Goal: Contribute content: Contribute content

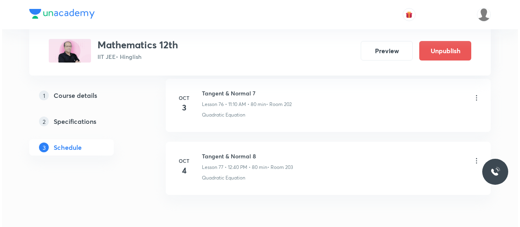
scroll to position [5255, 0]
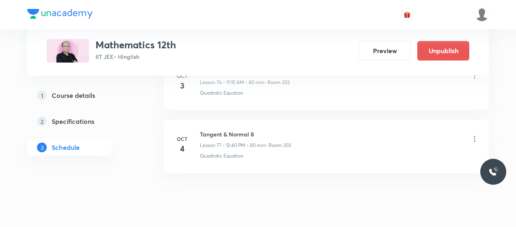
click at [476, 135] on icon at bounding box center [475, 139] width 8 height 8
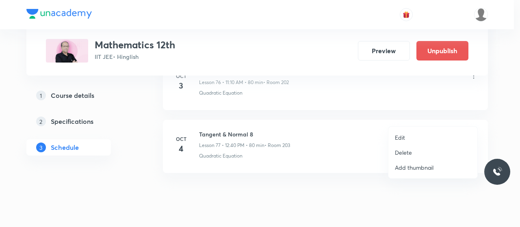
click at [404, 136] on p "Edit" at bounding box center [400, 137] width 10 height 9
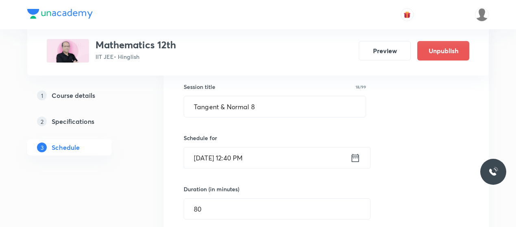
scroll to position [4904, 0]
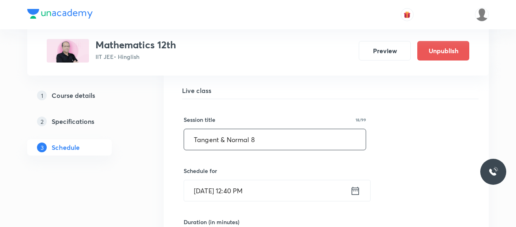
click at [220, 129] on input "Tangent & Normal 8" at bounding box center [275, 139] width 182 height 21
click at [308, 129] on input "Applications of Derivatives(Roles Therum)" at bounding box center [275, 139] width 182 height 21
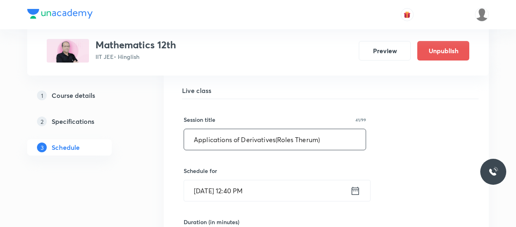
click at [308, 129] on input "Applications of Derivatives(Roles Therum)" at bounding box center [275, 139] width 182 height 21
drag, startPoint x: 308, startPoint y: 116, endPoint x: 298, endPoint y: 118, distance: 10.0
click at [298, 129] on input "Applications of Derivatives(Roles Therum)" at bounding box center [275, 139] width 182 height 21
click at [305, 129] on input "Applications of Derivatives(Roles Therum)" at bounding box center [275, 139] width 182 height 21
click at [335, 129] on input "Applications of Derivatives(Roles Theorum)" at bounding box center [275, 139] width 182 height 21
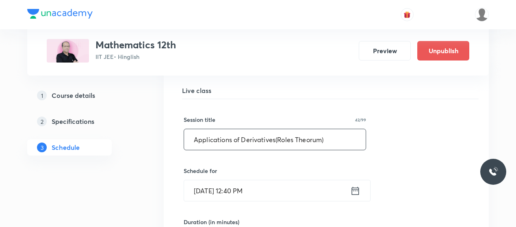
click at [315, 129] on input "Applications of Derivatives(Roles Theorum)" at bounding box center [275, 139] width 182 height 21
click at [338, 129] on input "Applications of Derivatives(Roles Theorem)" at bounding box center [275, 139] width 182 height 21
click at [274, 129] on input "Applications of Derivatives(Roles Theorem)" at bounding box center [275, 139] width 182 height 21
click at [270, 129] on input "AOD (Roles Theorem)" at bounding box center [275, 139] width 182 height 21
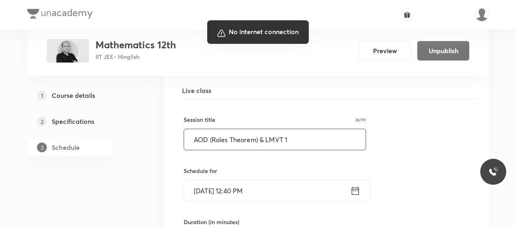
type input "AOD (Roles Theorem) & LMVT 1"
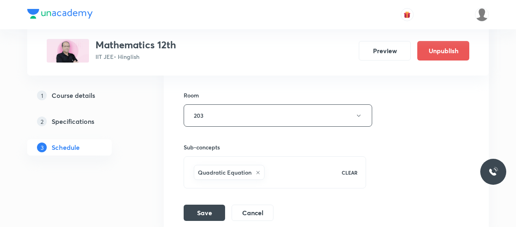
scroll to position [5138, 0]
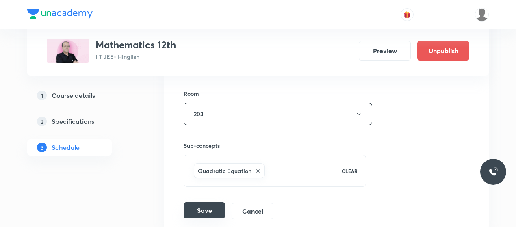
click at [195, 203] on button "Save" at bounding box center [204, 211] width 41 height 16
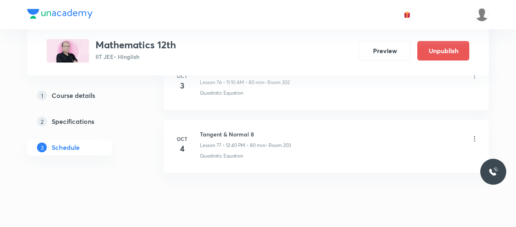
scroll to position [5255, 0]
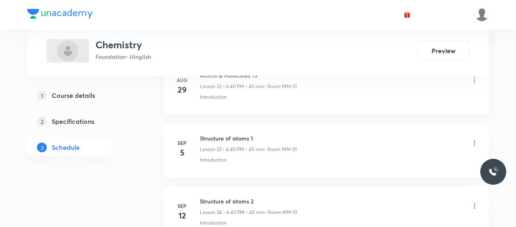
scroll to position [2682, 0]
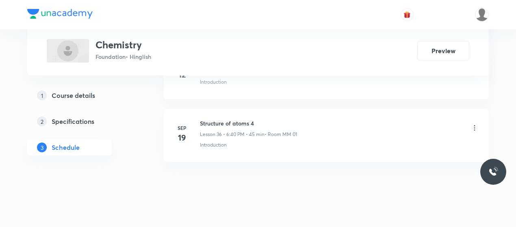
click at [230, 119] on h6 "Structure of atoms 4" at bounding box center [248, 123] width 97 height 9
copy h6 "Structure of atoms 4"
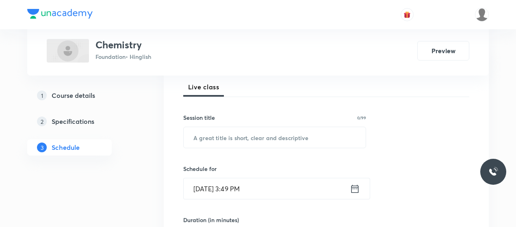
scroll to position [118, 0]
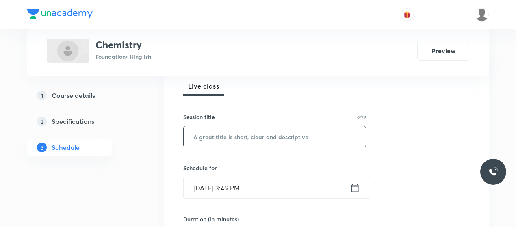
click at [236, 130] on input "text" at bounding box center [275, 136] width 182 height 21
paste input "Structure of atoms 4"
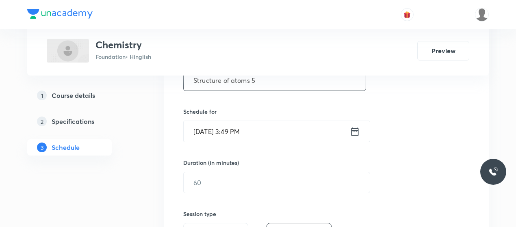
scroll to position [175, 0]
type input "Structure of atoms 5"
click at [208, 126] on input "Oct 3, 2025, 3:49 PM" at bounding box center [267, 131] width 166 height 21
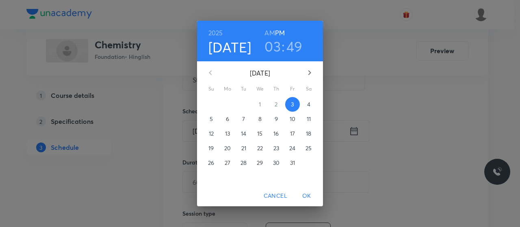
click at [279, 47] on h3 "03" at bounding box center [273, 46] width 16 height 17
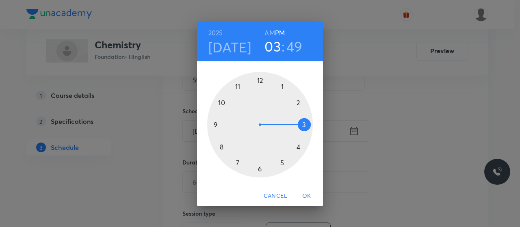
click at [281, 163] on div at bounding box center [260, 125] width 106 height 106
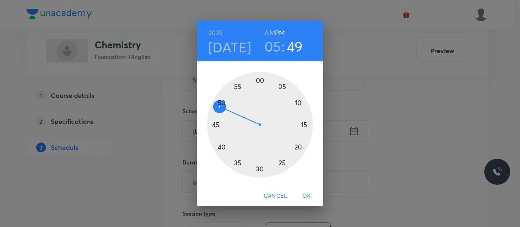
click at [260, 80] on div at bounding box center [260, 125] width 106 height 106
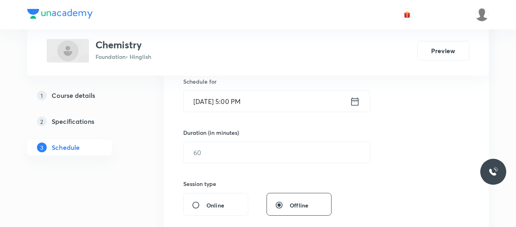
scroll to position [205, 0]
click at [232, 161] on input "text" at bounding box center [277, 152] width 186 height 21
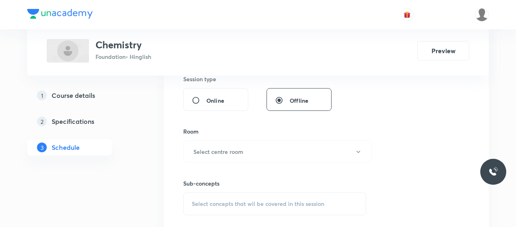
scroll to position [310, 0]
type input "80"
click at [232, 163] on div "Sub-concepts Select concepts that wil be covered in this session" at bounding box center [274, 189] width 183 height 52
click at [234, 154] on h6 "Select centre room" at bounding box center [219, 151] width 50 height 9
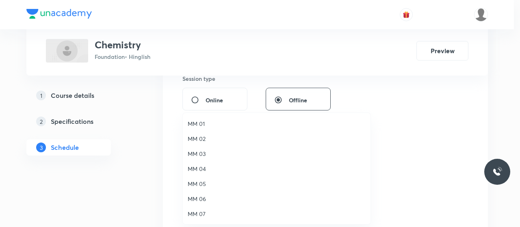
click at [192, 139] on span "MM 02" at bounding box center [277, 139] width 178 height 9
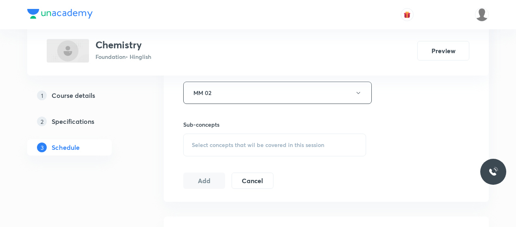
scroll to position [369, 0]
click at [255, 150] on div "Select concepts that wil be covered in this session" at bounding box center [274, 144] width 183 height 23
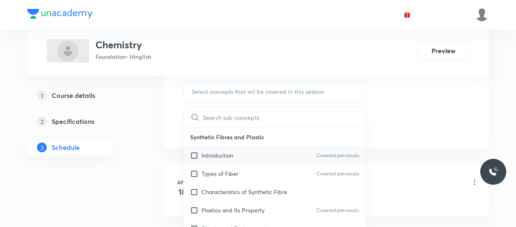
click at [229, 153] on p "Introduction" at bounding box center [218, 155] width 32 height 9
checkbox input "true"
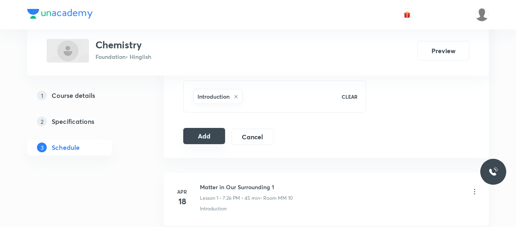
click at [207, 136] on button "Add" at bounding box center [204, 136] width 42 height 16
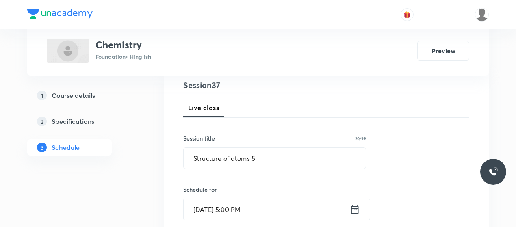
scroll to position [91, 0]
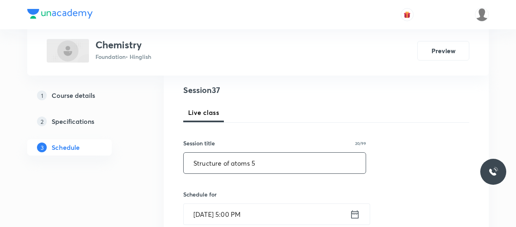
click at [214, 157] on input "Structure of atoms 5" at bounding box center [275, 163] width 182 height 21
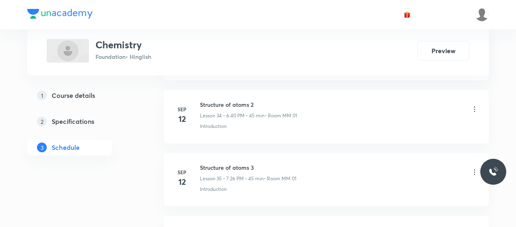
scroll to position [2310, 0]
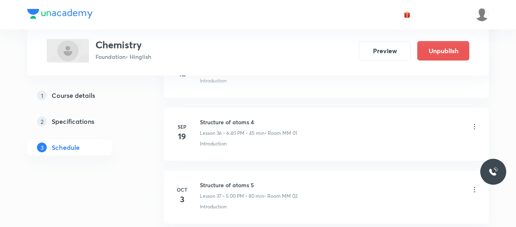
click at [227, 118] on h6 "Structure of atoms 4" at bounding box center [248, 122] width 97 height 9
click at [222, 118] on h6 "Structure of atoms 5" at bounding box center [249, 122] width 98 height 9
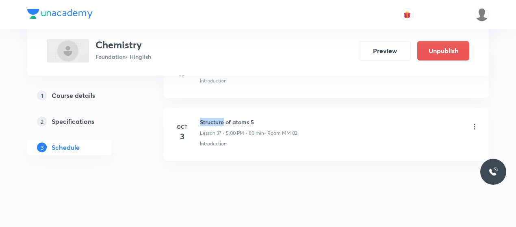
click at [222, 118] on h6 "Structure of atoms 5" at bounding box center [249, 122] width 98 height 9
copy h6 "Structure of atoms 5"
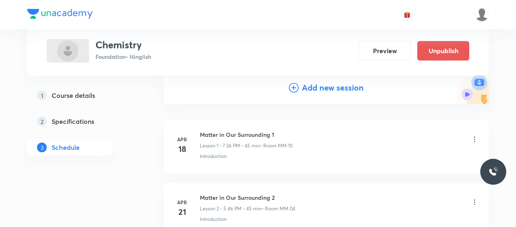
scroll to position [92, 0]
click at [290, 87] on icon at bounding box center [294, 87] width 10 height 10
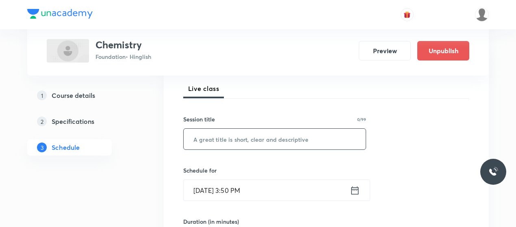
scroll to position [116, 0]
drag, startPoint x: 228, startPoint y: 152, endPoint x: 225, endPoint y: 137, distance: 15.8
click at [225, 137] on input "text" at bounding box center [275, 138] width 182 height 21
paste input "Structure of atoms 5"
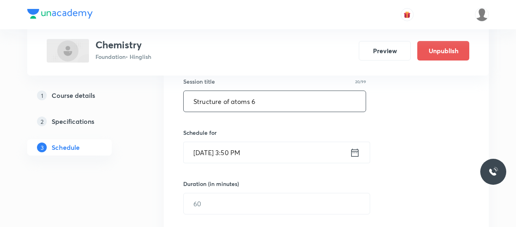
scroll to position [155, 0]
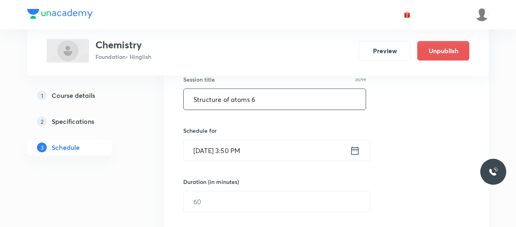
type input "Structure of atoms 6"
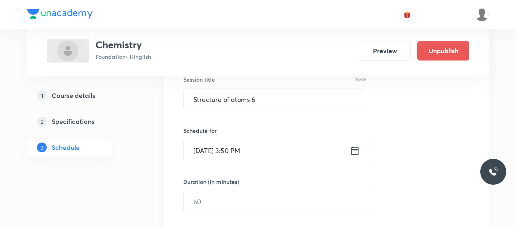
click at [210, 144] on input "Oct 3, 2025, 3:50 PM" at bounding box center [267, 150] width 166 height 21
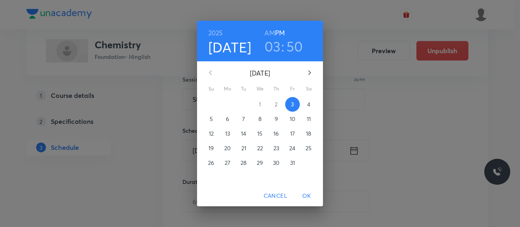
click at [273, 50] on h3 "03" at bounding box center [273, 46] width 16 height 17
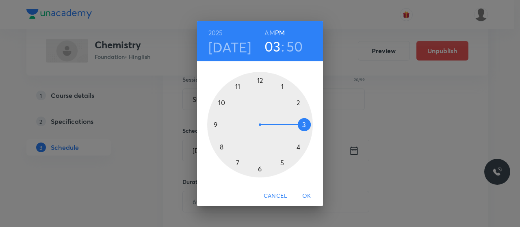
click at [283, 162] on div at bounding box center [260, 125] width 106 height 106
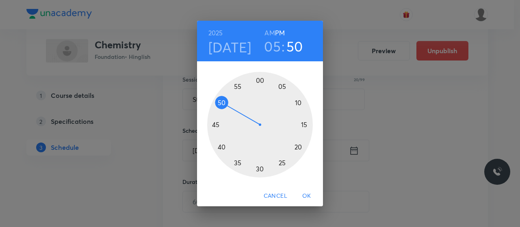
click at [215, 122] on div at bounding box center [260, 125] width 106 height 106
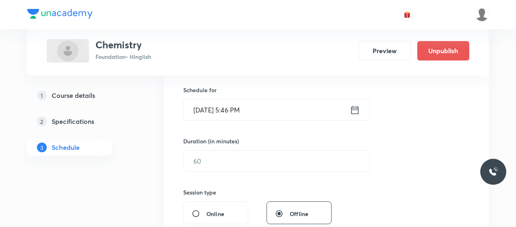
scroll to position [199, 0]
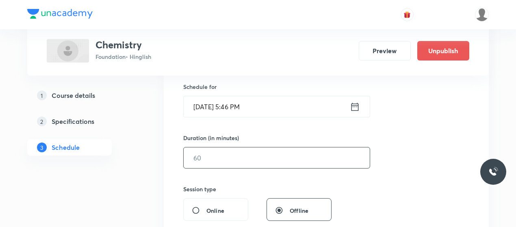
click at [234, 159] on input "text" at bounding box center [277, 158] width 186 height 21
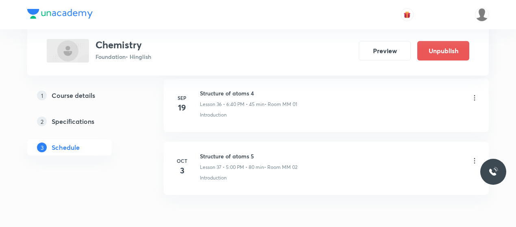
scroll to position [2745, 0]
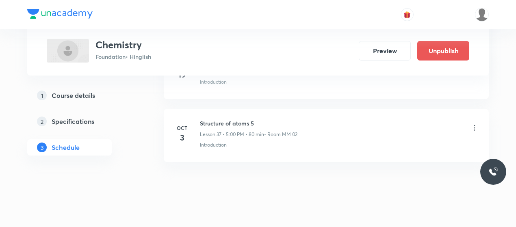
type input "45"
click at [477, 124] on icon at bounding box center [475, 128] width 8 height 8
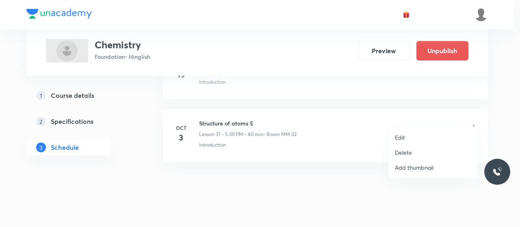
click at [344, 163] on div at bounding box center [260, 113] width 520 height 227
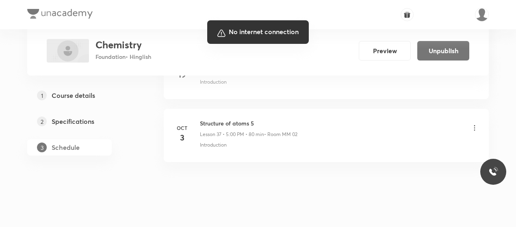
click at [305, 157] on div at bounding box center [258, 113] width 516 height 227
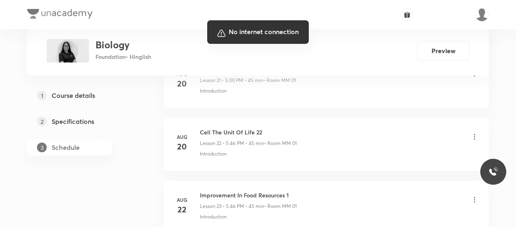
scroll to position [1844, 0]
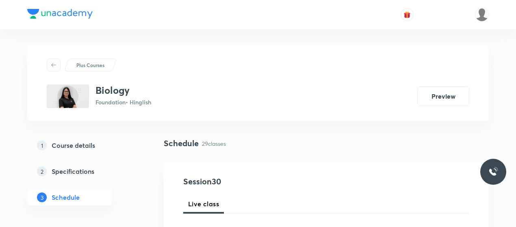
click at [295, 103] on div "Biology Foundation • Hinglish Preview" at bounding box center [258, 97] width 423 height 24
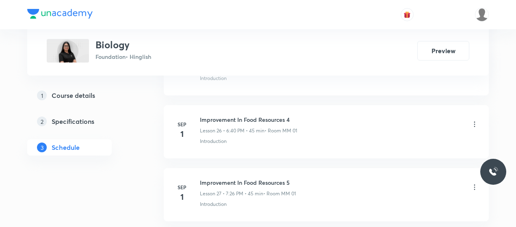
scroll to position [2295, 0]
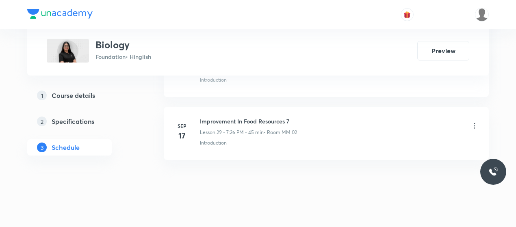
click at [250, 117] on h6 "Improvement In Food Resources 7" at bounding box center [248, 121] width 97 height 9
copy h6 "Improvement In Food Resources 7"
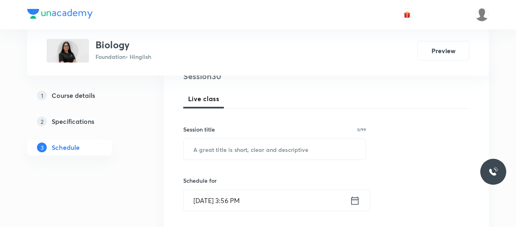
scroll to position [107, 0]
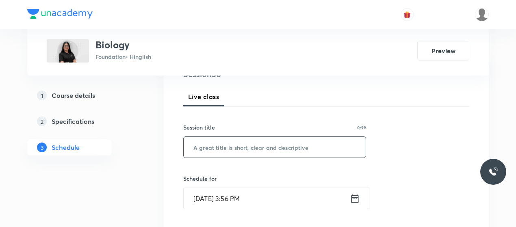
click at [242, 139] on input "text" at bounding box center [275, 147] width 182 height 21
paste input "Improvement In Food Resources 7"
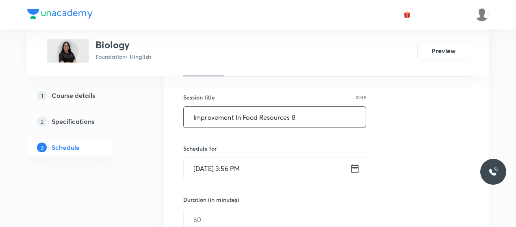
type input "Improvement In Food Resources 8"
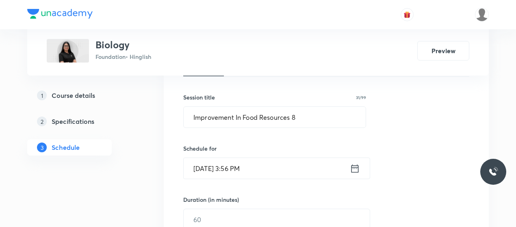
click at [209, 162] on input "Oct 3, 2025, 3:56 PM" at bounding box center [267, 168] width 166 height 21
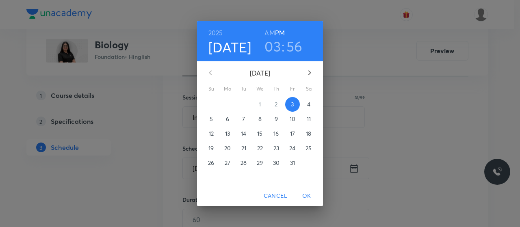
click at [277, 48] on h3 "03" at bounding box center [273, 46] width 16 height 17
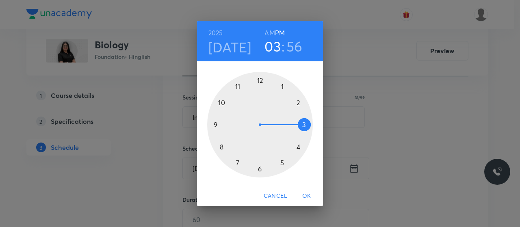
click at [283, 164] on div at bounding box center [260, 125] width 106 height 106
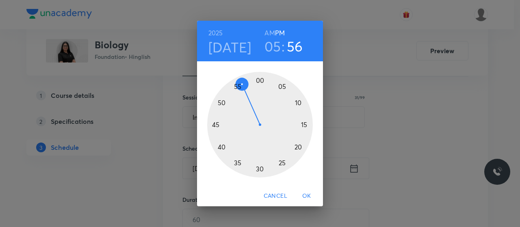
click at [274, 46] on h3 "05" at bounding box center [273, 46] width 17 height 17
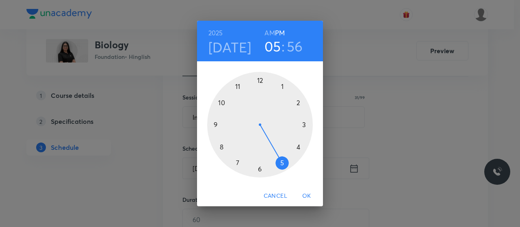
click at [260, 170] on div at bounding box center [260, 125] width 106 height 106
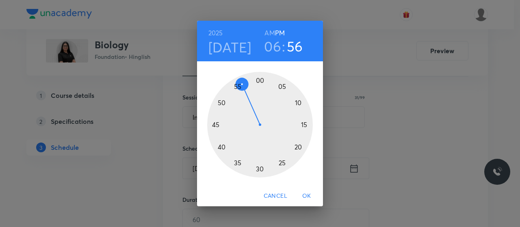
click at [221, 146] on div at bounding box center [260, 125] width 106 height 106
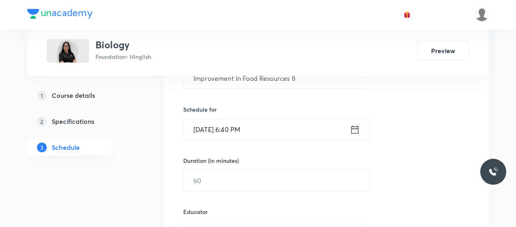
scroll to position [177, 0]
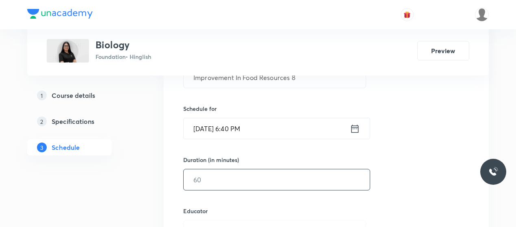
click at [251, 173] on input "text" at bounding box center [277, 180] width 186 height 21
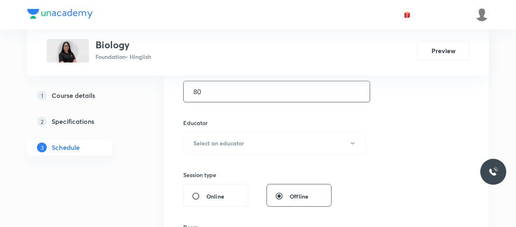
scroll to position [266, 0]
type input "80"
click at [258, 134] on button "Select an educator" at bounding box center [274, 143] width 183 height 22
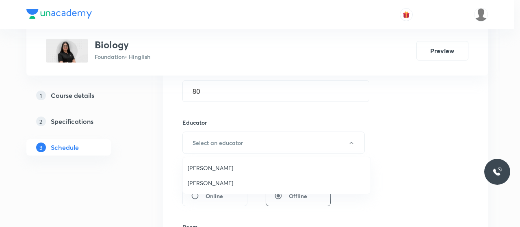
click at [218, 168] on span "Umesh Singh Rathore" at bounding box center [277, 168] width 178 height 9
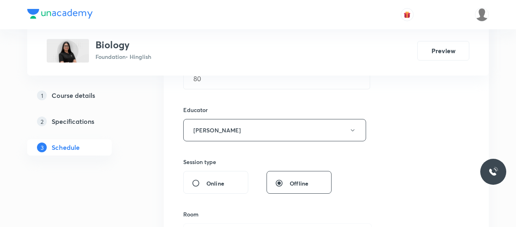
scroll to position [242, 0]
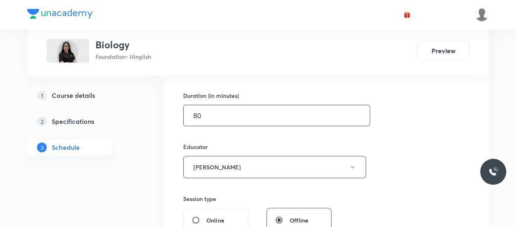
click at [255, 119] on input "80" at bounding box center [277, 115] width 186 height 21
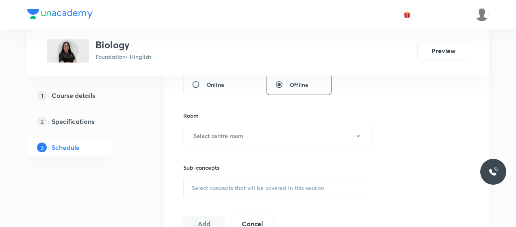
scroll to position [386, 0]
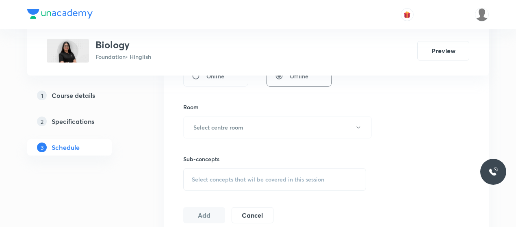
click at [255, 119] on button "Select centre room" at bounding box center [277, 127] width 189 height 22
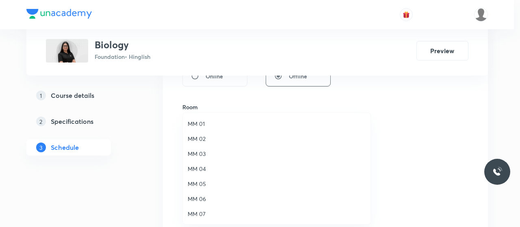
click at [203, 137] on span "MM 02" at bounding box center [277, 139] width 178 height 9
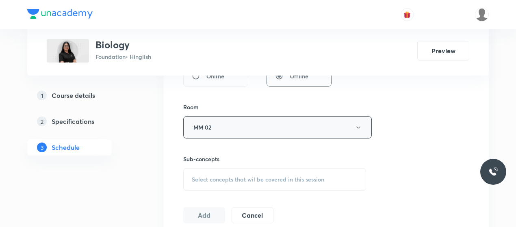
click at [216, 132] on button "MM 02" at bounding box center [277, 127] width 189 height 22
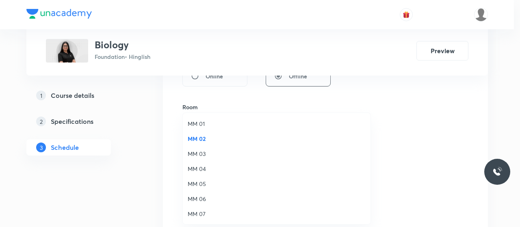
click at [197, 125] on span "MM 01" at bounding box center [277, 124] width 178 height 9
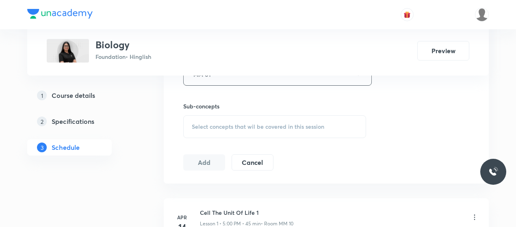
scroll to position [446, 0]
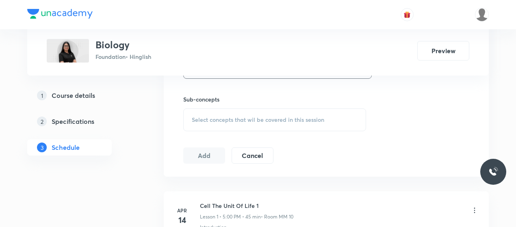
click at [263, 122] on div "Select concepts that wil be covered in this session" at bounding box center [274, 120] width 183 height 23
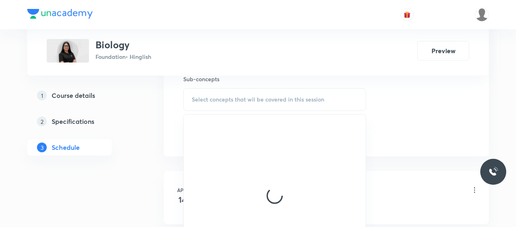
scroll to position [467, 0]
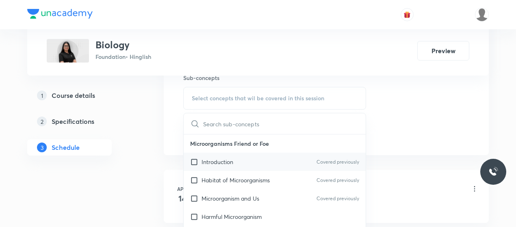
click at [237, 163] on div "Introduction Covered previously" at bounding box center [275, 162] width 182 height 18
checkbox input "true"
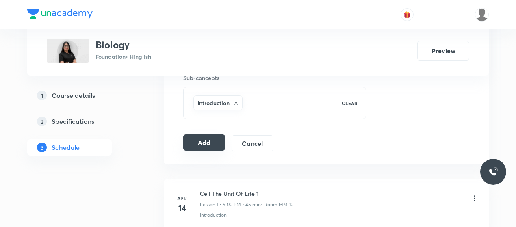
click at [196, 138] on button "Add" at bounding box center [204, 143] width 42 height 16
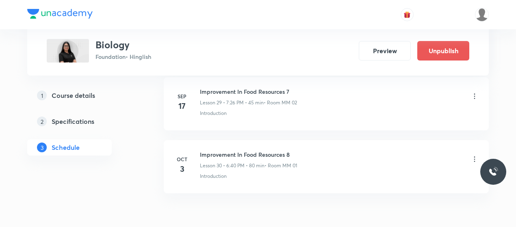
scroll to position [1898, 0]
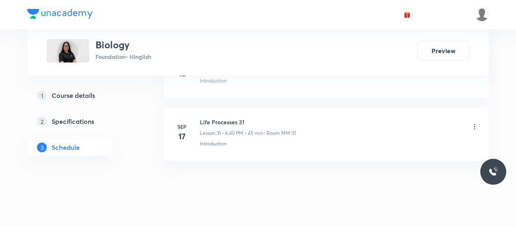
click at [217, 118] on h6 "Life Processes 31" at bounding box center [248, 122] width 96 height 9
copy h6 "Life Processes 31"
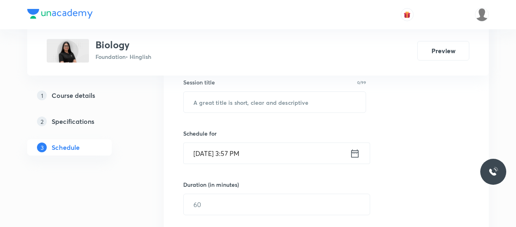
scroll to position [153, 0]
click at [223, 101] on input "text" at bounding box center [275, 101] width 182 height 21
paste input "Life Processes 31"
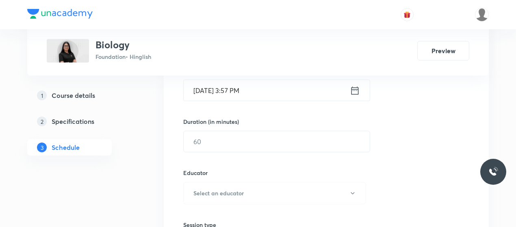
scroll to position [216, 0]
type input "Life Processes 32"
click at [223, 91] on input "Oct 3, 2025, 3:57 PM" at bounding box center [267, 90] width 166 height 21
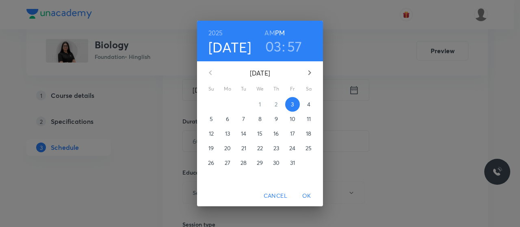
click at [275, 46] on h3 "03" at bounding box center [274, 46] width 16 height 17
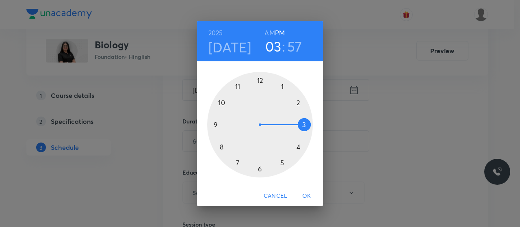
click at [283, 163] on div at bounding box center [260, 125] width 106 height 106
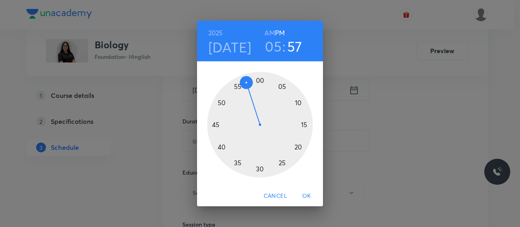
click at [260, 81] on div at bounding box center [260, 125] width 106 height 106
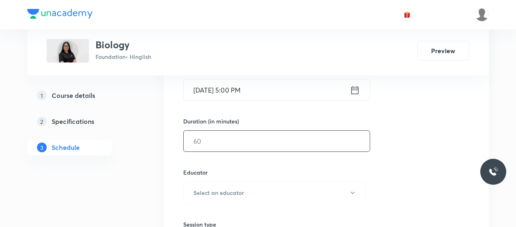
scroll to position [249, 0]
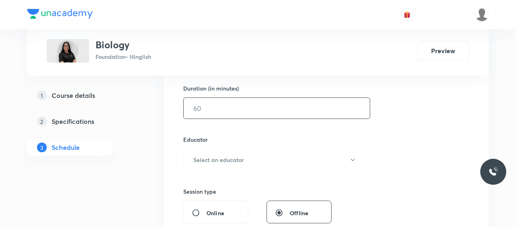
click at [243, 108] on input "text" at bounding box center [277, 108] width 186 height 21
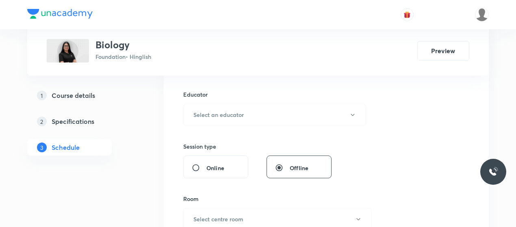
type input "80"
click at [243, 108] on button "Select an educator" at bounding box center [274, 115] width 183 height 22
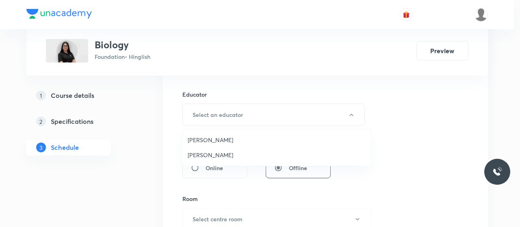
click at [207, 141] on span "Umesh Singh Rathore" at bounding box center [277, 140] width 178 height 9
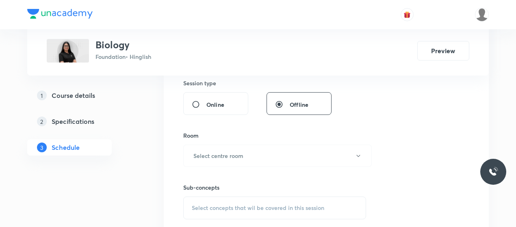
scroll to position [358, 0]
click at [260, 147] on button "Select centre room" at bounding box center [277, 155] width 189 height 22
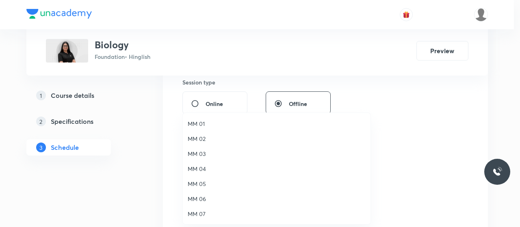
click at [199, 139] on span "MM 02" at bounding box center [277, 139] width 178 height 9
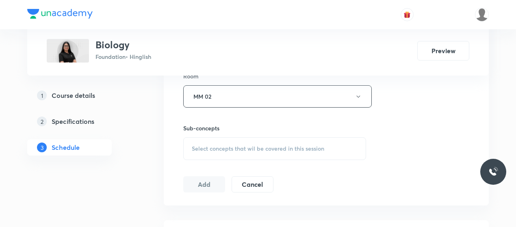
click at [283, 149] on span "Select concepts that wil be covered in this session" at bounding box center [258, 149] width 133 height 7
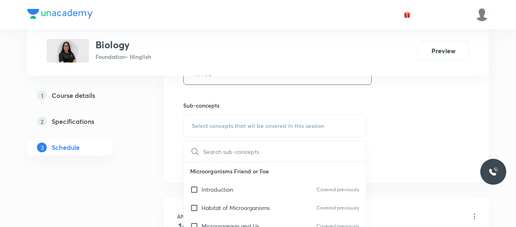
scroll to position [440, 0]
click at [227, 186] on p "Introduction" at bounding box center [218, 189] width 32 height 9
checkbox input "true"
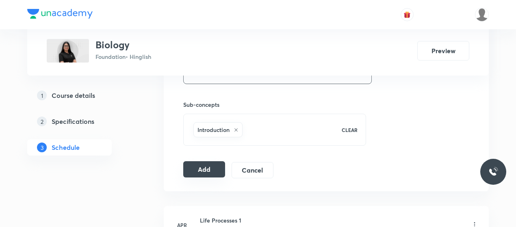
click at [205, 164] on button "Add" at bounding box center [204, 169] width 42 height 16
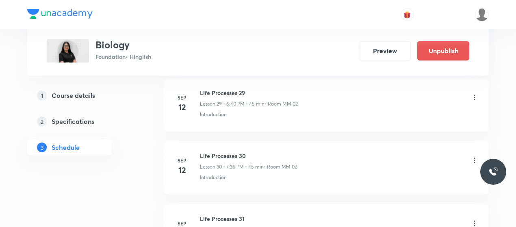
scroll to position [2059, 0]
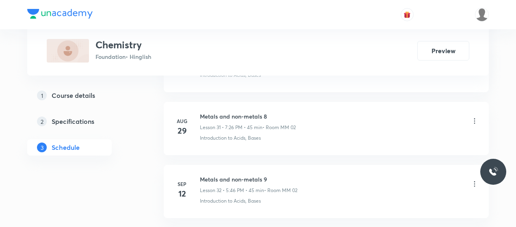
scroll to position [2494, 0]
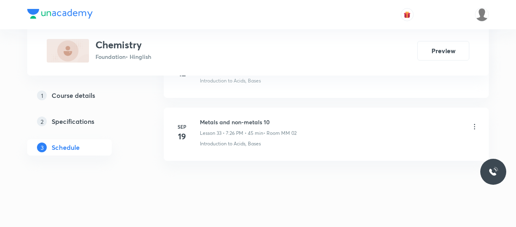
click at [246, 118] on h6 "Metals and non-metals 10" at bounding box center [248, 122] width 97 height 9
copy h6 "Metals and non-metals 10"
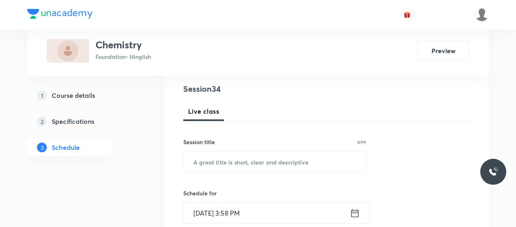
scroll to position [94, 0]
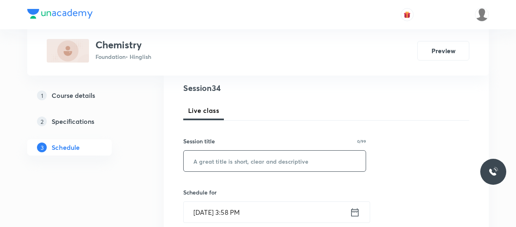
drag, startPoint x: 234, startPoint y: 148, endPoint x: 233, endPoint y: 161, distance: 13.4
click at [233, 161] on div "Session title 0/99 ​" at bounding box center [274, 154] width 183 height 35
click at [233, 161] on input "text" at bounding box center [275, 161] width 182 height 21
paste input "Metals and non-metals 10"
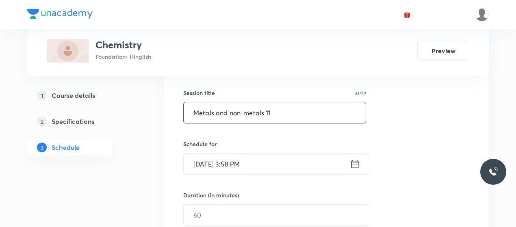
scroll to position [142, 0]
type input "Metals and non-metals 11"
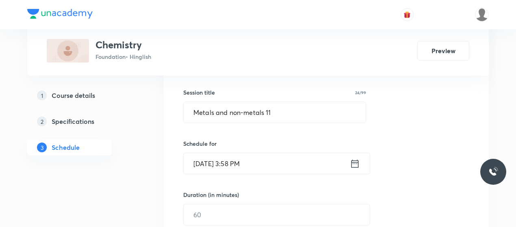
click at [217, 161] on input "[DATE] 3:58 PM" at bounding box center [267, 163] width 166 height 21
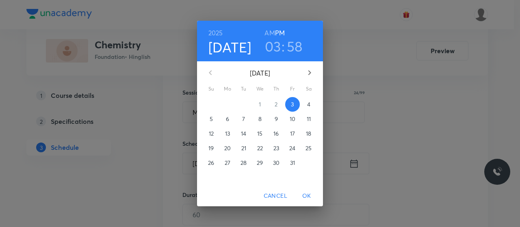
click at [275, 50] on h3 "03" at bounding box center [273, 46] width 16 height 17
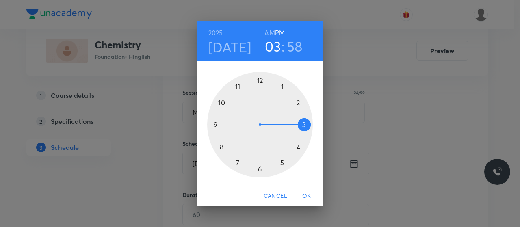
click at [259, 171] on div at bounding box center [260, 125] width 106 height 106
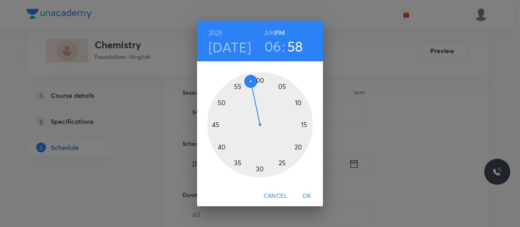
click at [221, 147] on div at bounding box center [260, 125] width 106 height 106
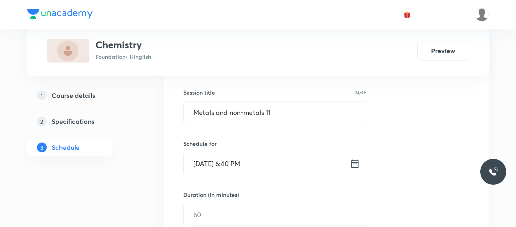
scroll to position [191, 0]
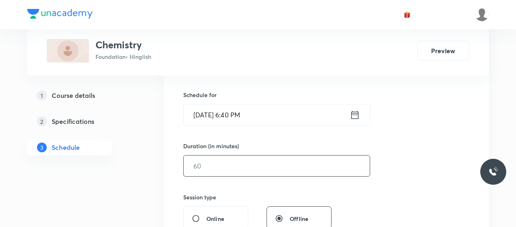
click at [233, 163] on input "text" at bounding box center [277, 166] width 186 height 21
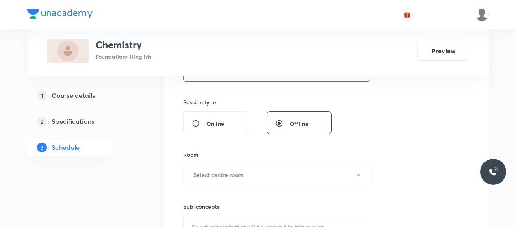
scroll to position [304, 0]
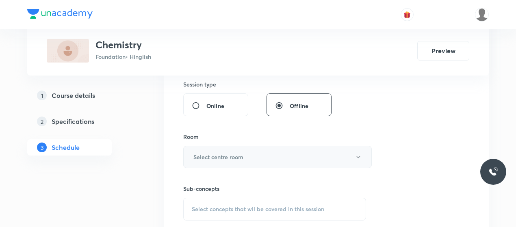
type input "80"
click at [240, 155] on h6 "Select centre room" at bounding box center [219, 157] width 50 height 9
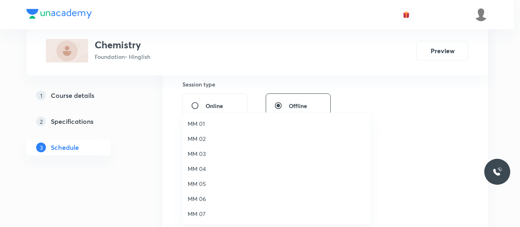
click at [205, 135] on span "MM 02" at bounding box center [277, 139] width 178 height 9
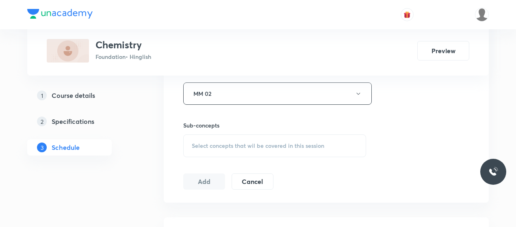
click at [270, 153] on div "Select concepts that wil be covered in this session" at bounding box center [274, 146] width 183 height 23
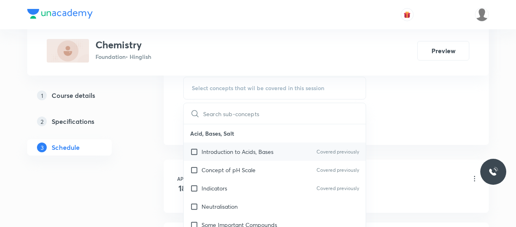
click at [244, 150] on p "Introduction to Acids, Bases" at bounding box center [238, 152] width 72 height 9
checkbox input "true"
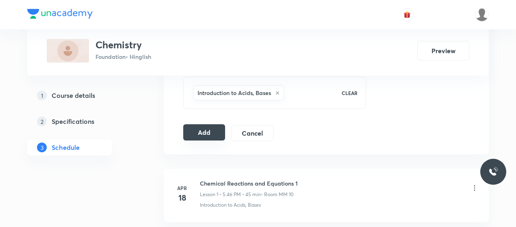
click at [206, 128] on button "Add" at bounding box center [204, 132] width 42 height 16
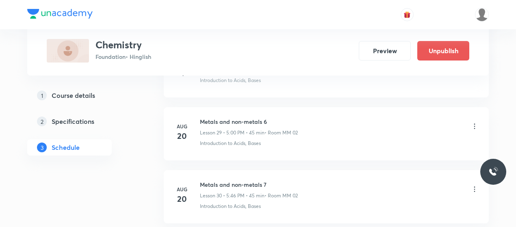
scroll to position [2184, 0]
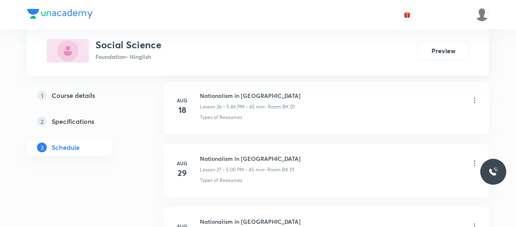
scroll to position [2306, 0]
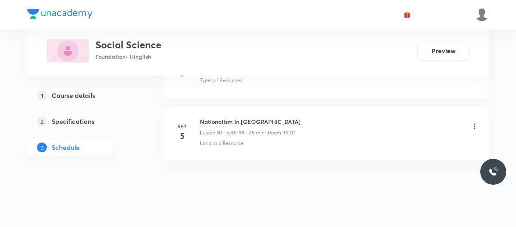
click at [219, 118] on h6 "Nationalism in [GEOGRAPHIC_DATA]" at bounding box center [250, 122] width 101 height 9
click at [219, 118] on h6 "Nationalism in India_06" at bounding box center [250, 122] width 101 height 9
copy h6 "Nationalism in India_06"
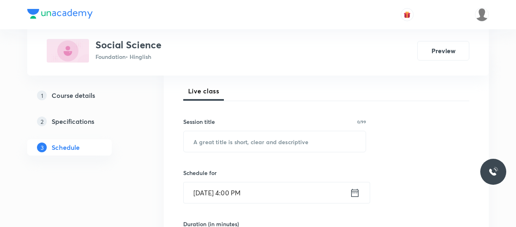
scroll to position [117, 0]
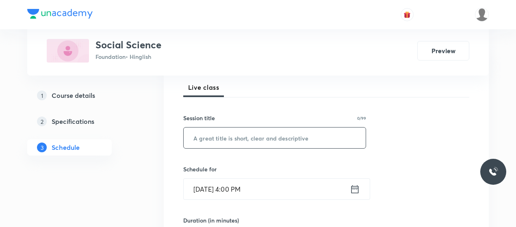
click at [232, 135] on input "text" at bounding box center [275, 138] width 182 height 21
paste input "Nationalism in India_06"
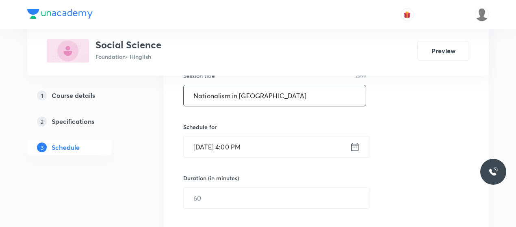
scroll to position [166, 0]
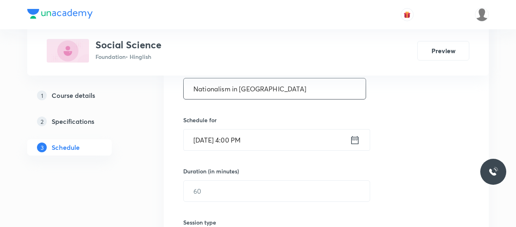
type input "Nationalism in India_07"
click at [226, 144] on input "[DATE] 4:00 PM" at bounding box center [267, 140] width 166 height 21
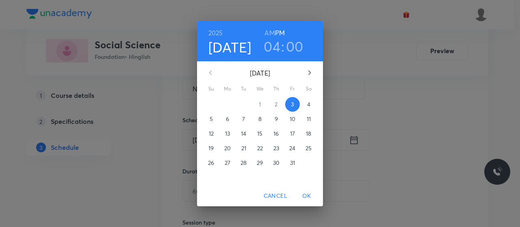
click at [279, 49] on h3 "04" at bounding box center [272, 46] width 17 height 17
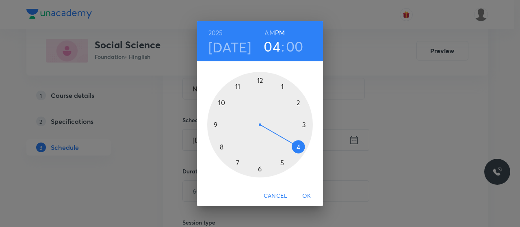
click at [283, 161] on div at bounding box center [260, 125] width 106 height 106
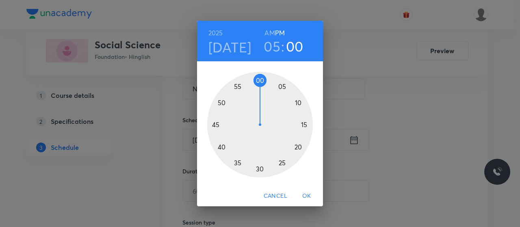
click at [262, 78] on div at bounding box center [260, 125] width 106 height 106
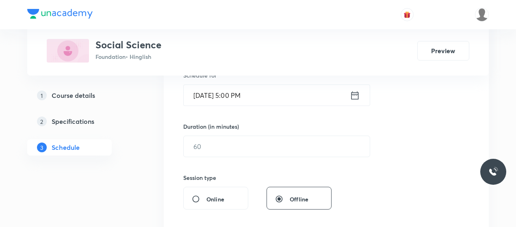
scroll to position [211, 0]
click at [250, 146] on input "text" at bounding box center [277, 146] width 186 height 21
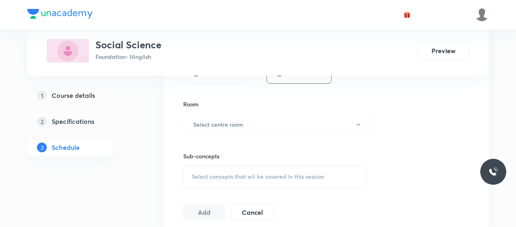
scroll to position [338, 0]
type input "80"
click at [263, 112] on button "Select centre room" at bounding box center [277, 123] width 189 height 22
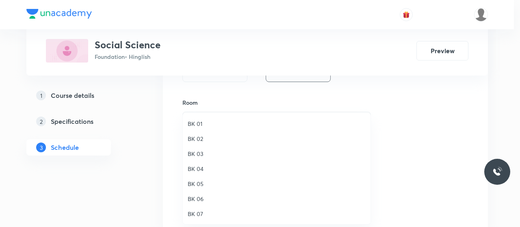
click at [196, 125] on span "BK 01" at bounding box center [277, 124] width 178 height 9
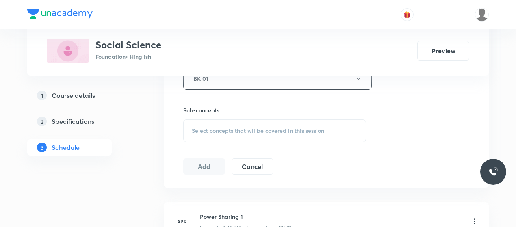
scroll to position [384, 0]
click at [238, 134] on div "Select concepts that wil be covered in this session" at bounding box center [274, 129] width 183 height 23
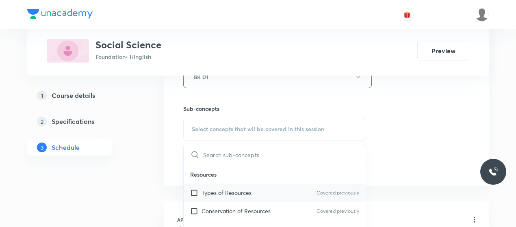
click at [231, 192] on p "Types of Resources" at bounding box center [227, 193] width 50 height 9
checkbox input "true"
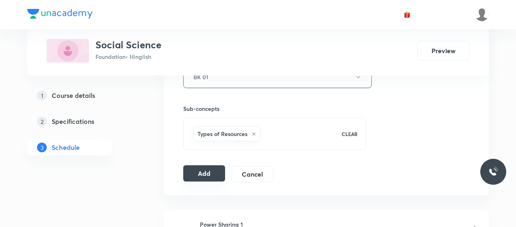
click at [210, 176] on button "Add" at bounding box center [204, 174] width 42 height 16
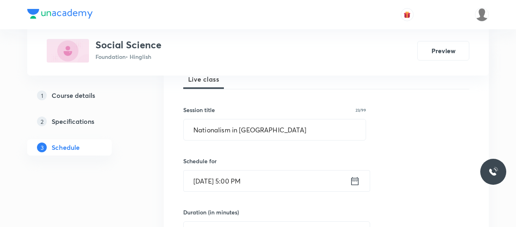
scroll to position [126, 0]
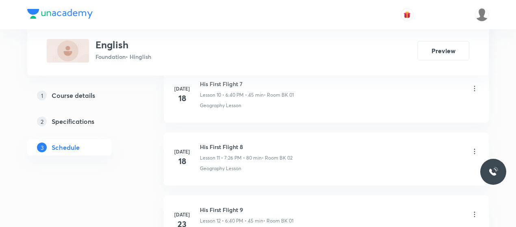
scroll to position [1239, 0]
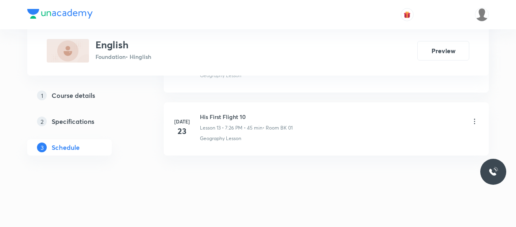
click at [218, 113] on h6 "His First Flight 10" at bounding box center [246, 117] width 93 height 9
copy h6 "His First Flight 10"
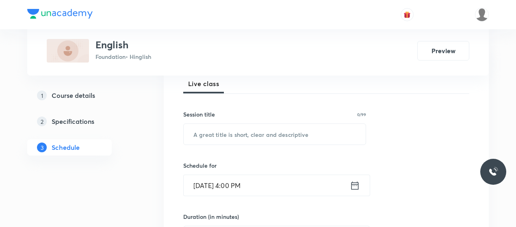
scroll to position [118, 0]
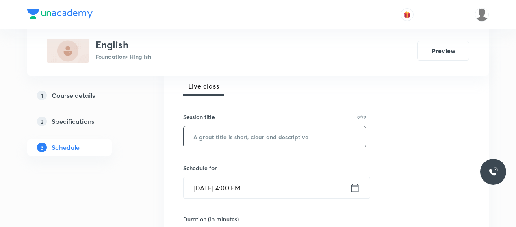
click at [198, 129] on input "text" at bounding box center [275, 136] width 182 height 21
paste input "Glimpses of [GEOGRAPHIC_DATA]"
click at [198, 129] on input "Glimpses of [GEOGRAPHIC_DATA]" at bounding box center [275, 136] width 182 height 21
click at [270, 136] on input "Glimpses of [GEOGRAPHIC_DATA]" at bounding box center [275, 136] width 182 height 21
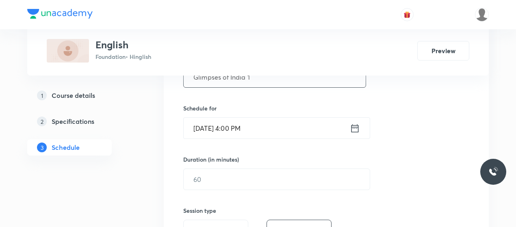
scroll to position [178, 0]
type input "Glimpses of India 1"
click at [246, 132] on input "[DATE] 4:00 PM" at bounding box center [267, 128] width 166 height 21
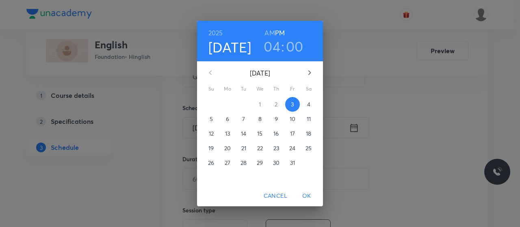
click at [274, 46] on h3 "04" at bounding box center [272, 46] width 17 height 17
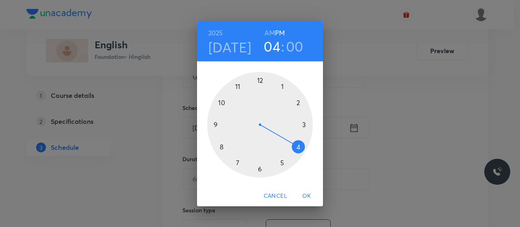
click at [260, 170] on div at bounding box center [260, 125] width 106 height 106
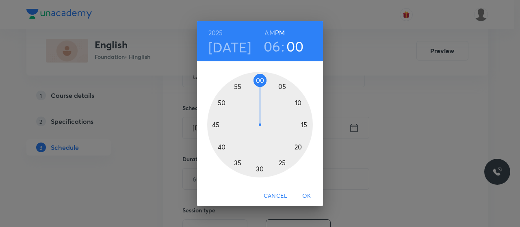
click at [219, 146] on div at bounding box center [260, 125] width 106 height 106
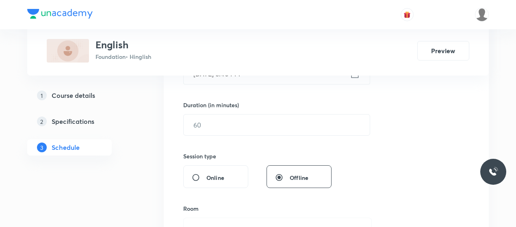
scroll to position [233, 0]
click at [244, 126] on input "text" at bounding box center [277, 124] width 186 height 21
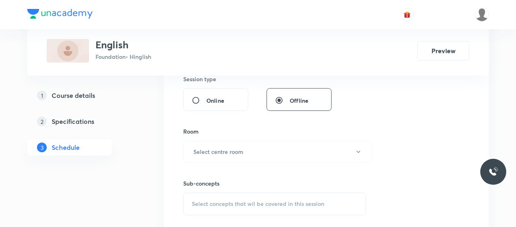
scroll to position [310, 0]
type input "80"
click at [251, 163] on div "Sub-concepts Select concepts that wil be covered in this session" at bounding box center [274, 189] width 183 height 52
click at [253, 149] on button "Select centre room" at bounding box center [277, 151] width 189 height 22
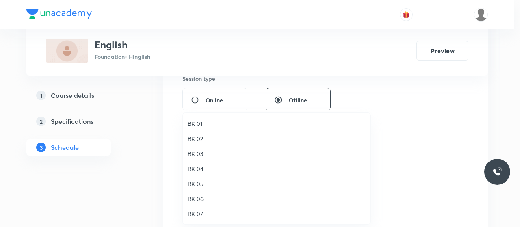
click at [195, 127] on span "BK 01" at bounding box center [277, 124] width 178 height 9
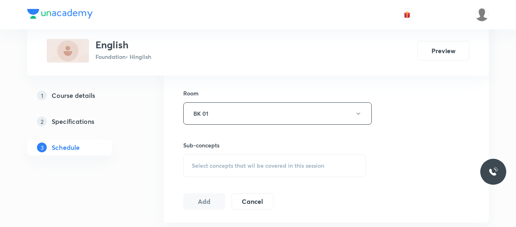
click at [253, 159] on div "Select concepts that wil be covered in this session" at bounding box center [274, 166] width 183 height 23
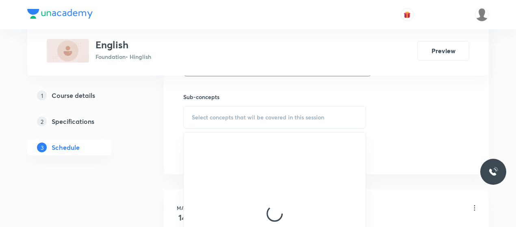
scroll to position [397, 0]
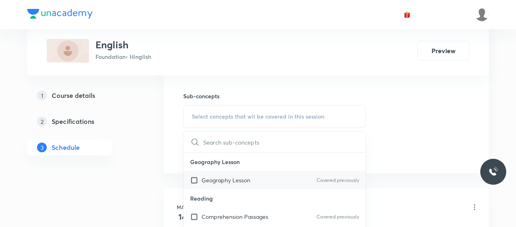
click at [220, 177] on p "Geography Lesson" at bounding box center [226, 180] width 49 height 9
checkbox input "true"
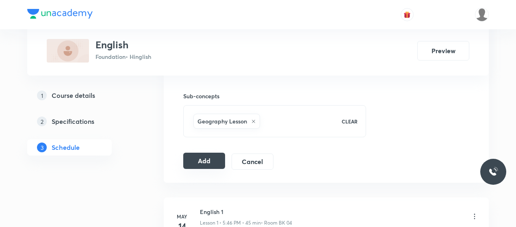
click at [213, 158] on button "Add" at bounding box center [204, 161] width 42 height 16
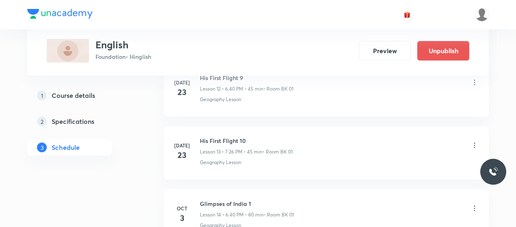
scroll to position [929, 0]
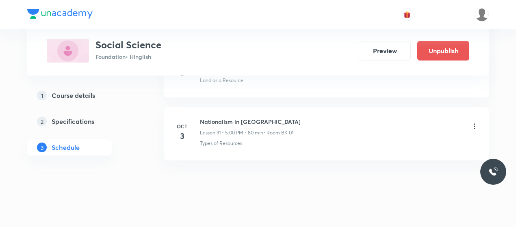
click at [477, 122] on icon at bounding box center [475, 126] width 8 height 8
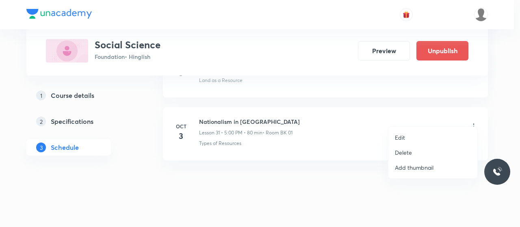
click at [397, 139] on p "Edit" at bounding box center [400, 137] width 10 height 9
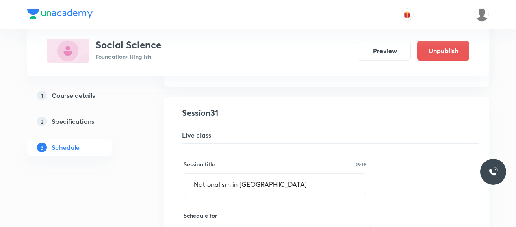
scroll to position [1959, 0]
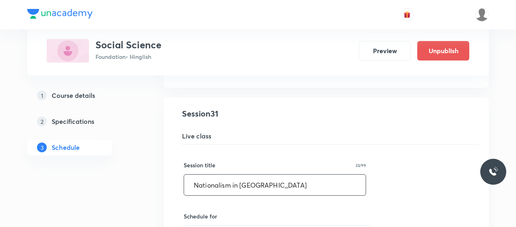
click at [235, 178] on input "Nationalism in India_07" at bounding box center [275, 185] width 182 height 21
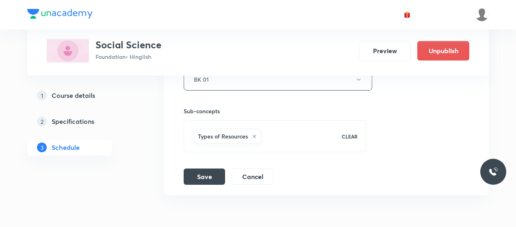
scroll to position [2274, 0]
type input "Agriculture 1"
click at [207, 168] on button "Save" at bounding box center [204, 175] width 41 height 16
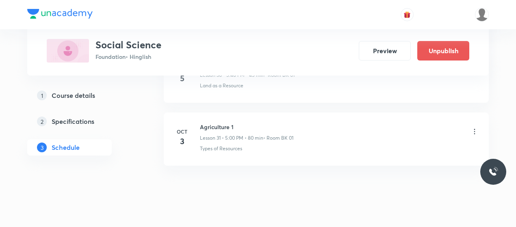
scroll to position [1996, 0]
